Goal: Task Accomplishment & Management: Manage account settings

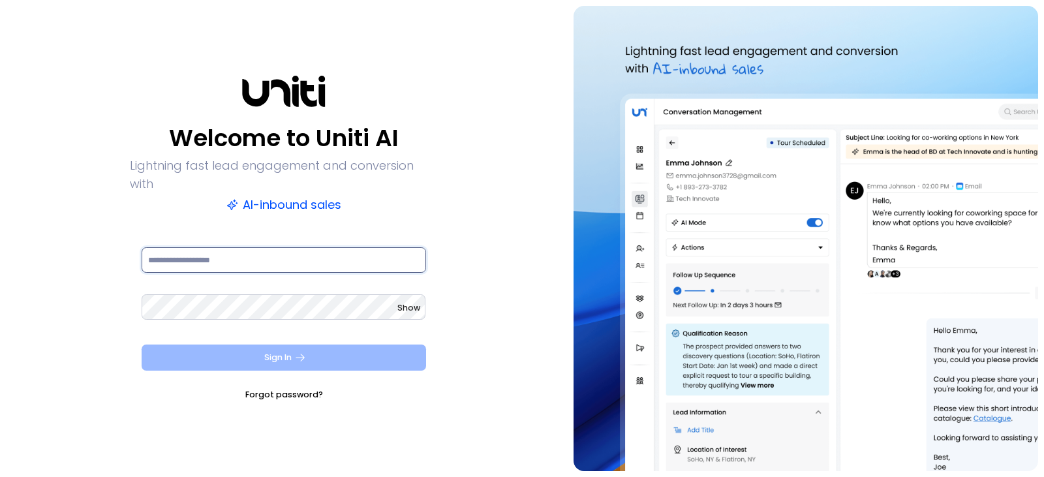
type input "**********"
click at [254, 344] on button "Sign In" at bounding box center [284, 357] width 284 height 26
